Goal: Task Accomplishment & Management: Use online tool/utility

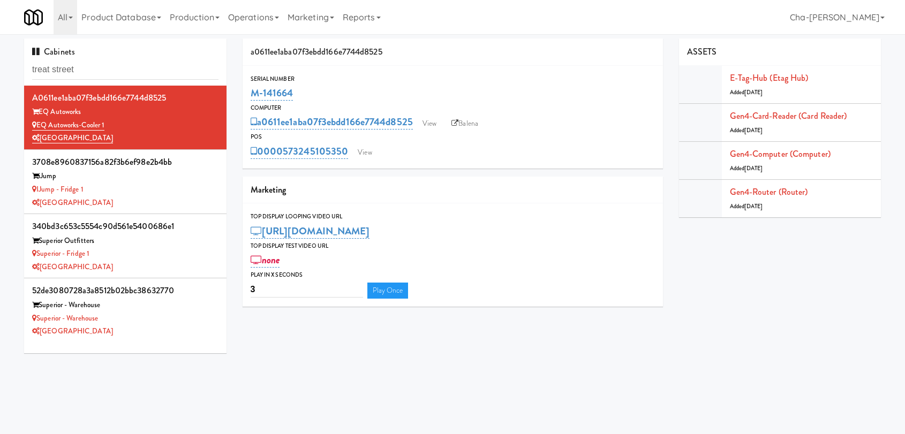
click at [364, 154] on link "View" at bounding box center [364, 153] width 25 height 16
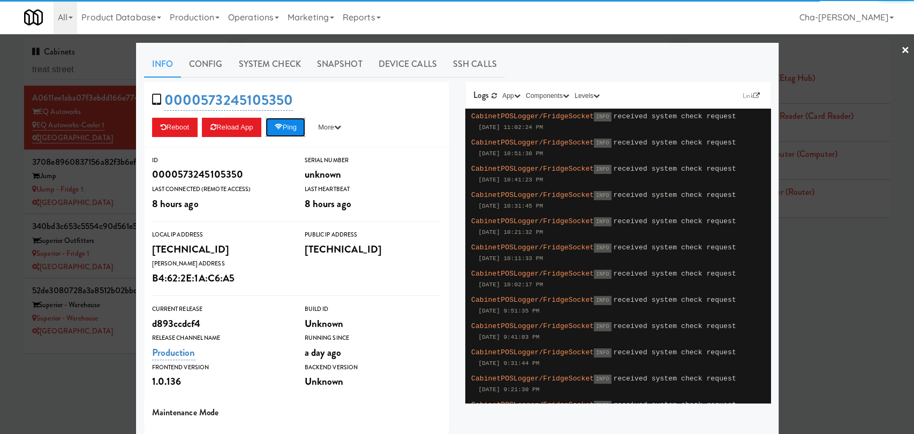
click at [287, 130] on button "Ping" at bounding box center [286, 127] width 40 height 19
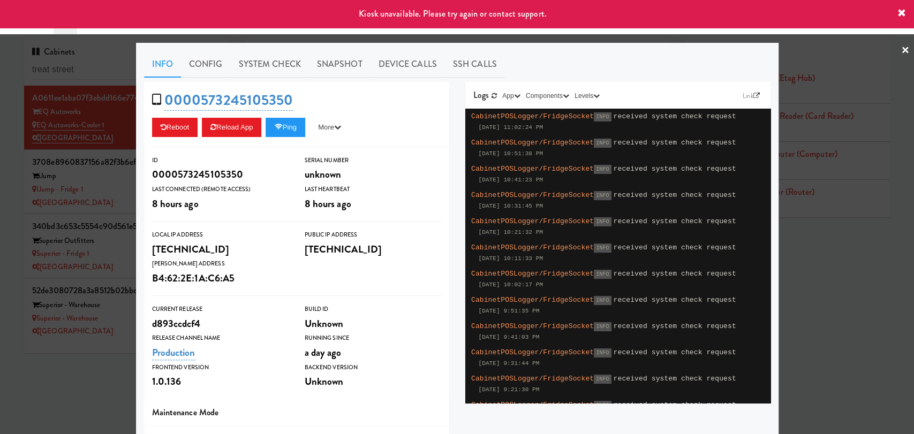
click at [901, 48] on link "×" at bounding box center [905, 50] width 9 height 33
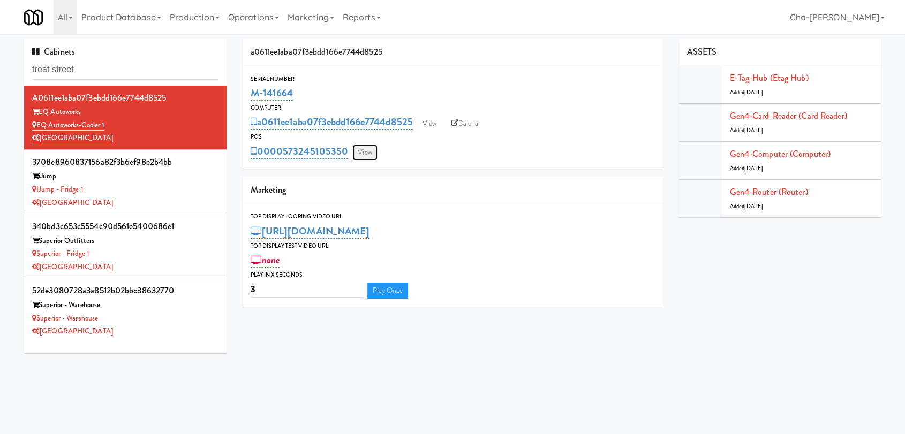
click at [373, 154] on link "View" at bounding box center [364, 153] width 25 height 16
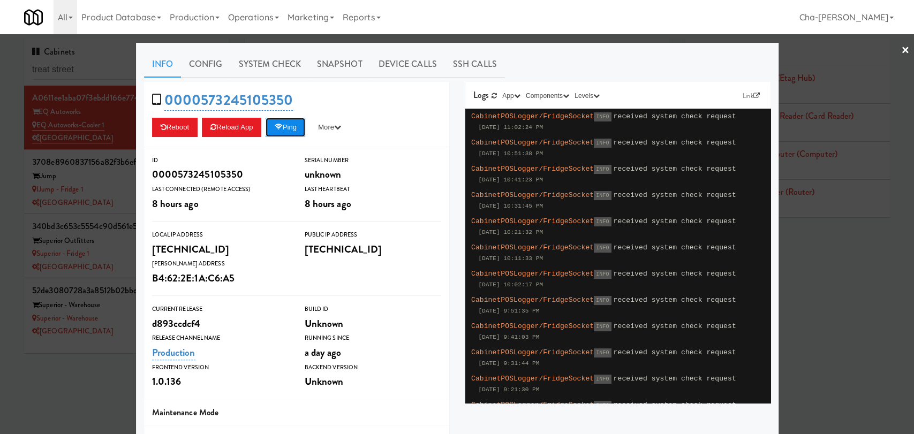
click at [291, 132] on button "Ping" at bounding box center [286, 127] width 40 height 19
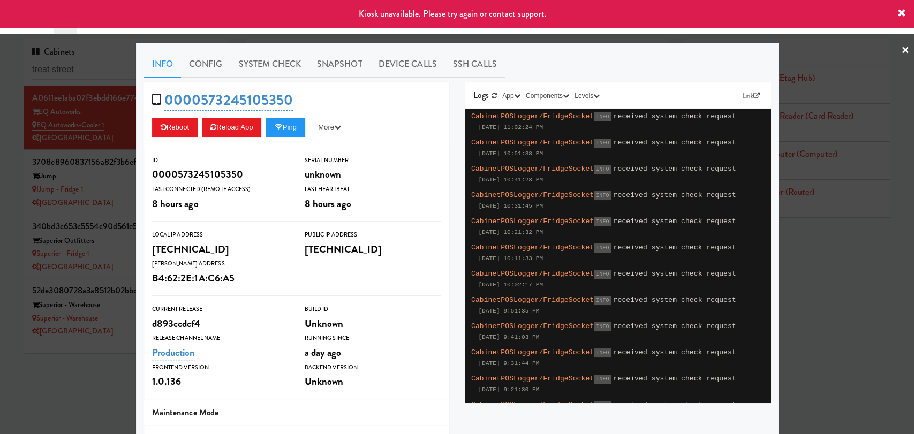
click at [840, 257] on div at bounding box center [457, 217] width 914 height 434
